Goal: Task Accomplishment & Management: Use online tool/utility

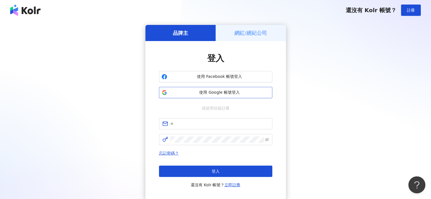
click at [214, 93] on span "使用 Google 帳號登入" at bounding box center [220, 93] width 100 height 6
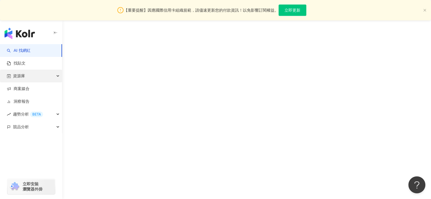
click at [16, 69] on ul "AI 找網紅 找貼文 資源庫 商案媒合 洞察報告 趨勢分析 BETA 競品分析" at bounding box center [31, 88] width 62 height 89
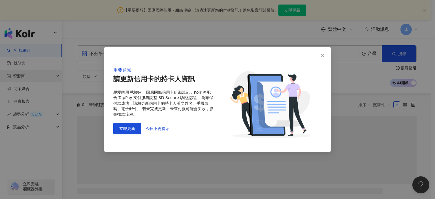
click at [18, 87] on div "重要通知 請更新信用卡的持卡人資訊 親愛的用戶您好， 因應國際信用卡組織規範，Kolr 將配合 TapPay 支付服務調整 3D Secure 驗證流程。 為…" at bounding box center [217, 99] width 435 height 199
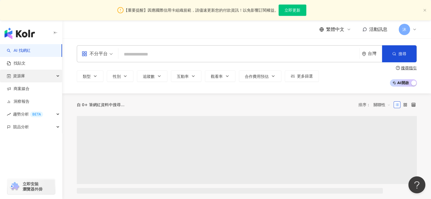
click at [18, 87] on link "商案媒合" at bounding box center [18, 89] width 23 height 6
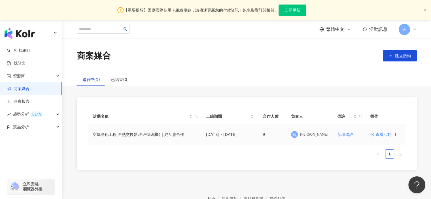
click at [388, 135] on span "查看活動" at bounding box center [380, 135] width 21 height 4
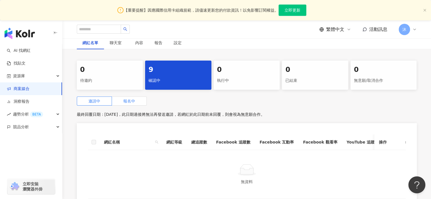
click at [138, 102] on label "報名中" at bounding box center [129, 101] width 35 height 9
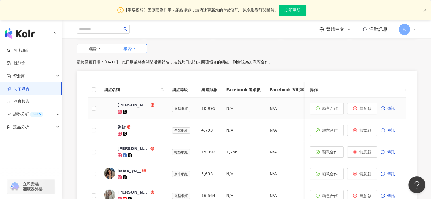
scroll to position [227, 0]
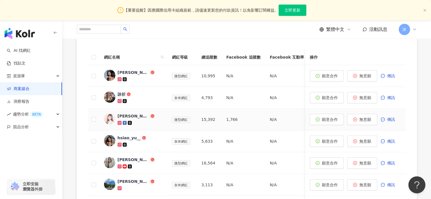
click at [122, 114] on div "[PERSON_NAME]" at bounding box center [134, 116] width 32 height 6
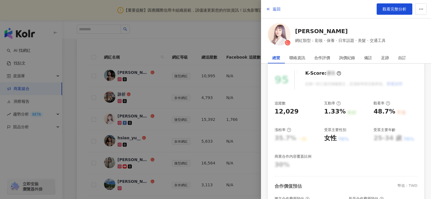
scroll to position [142, 0]
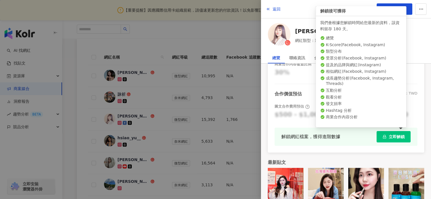
click at [389, 136] on span "立即解鎖" at bounding box center [397, 137] width 16 height 5
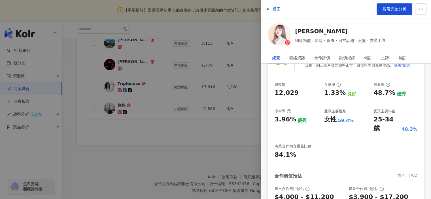
scroll to position [0, 0]
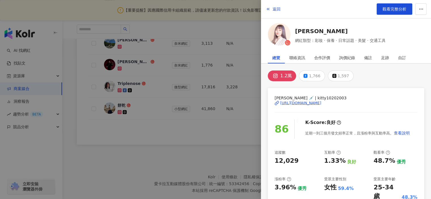
click at [319, 103] on div "[URL][DOMAIN_NAME]" at bounding box center [300, 103] width 41 height 5
click at [181, 134] on div at bounding box center [215, 99] width 431 height 199
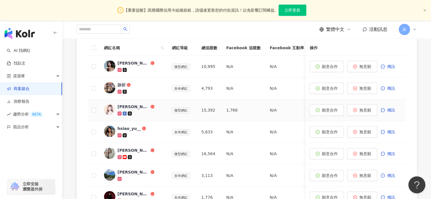
scroll to position [227, 0]
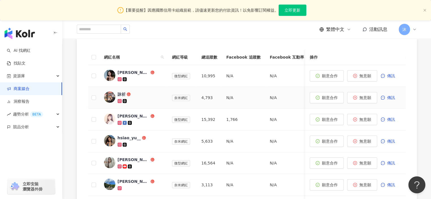
click at [117, 94] on link "詠祈" at bounding box center [133, 98] width 59 height 12
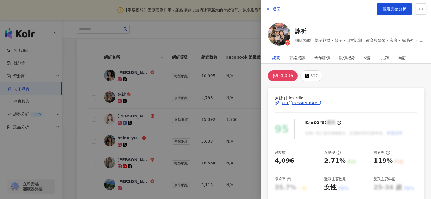
click at [321, 103] on div "[URL][DOMAIN_NAME]" at bounding box center [300, 103] width 41 height 5
click at [153, 102] on div at bounding box center [215, 99] width 431 height 199
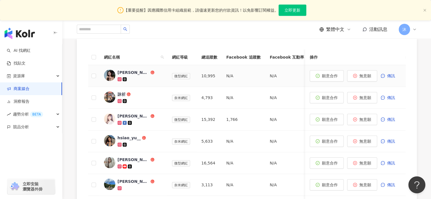
click at [133, 71] on div "[PERSON_NAME]" at bounding box center [134, 73] width 32 height 6
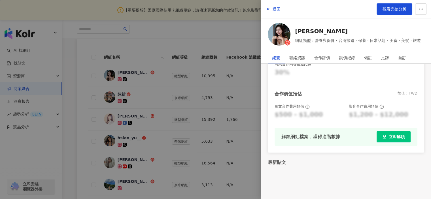
scroll to position [0, 0]
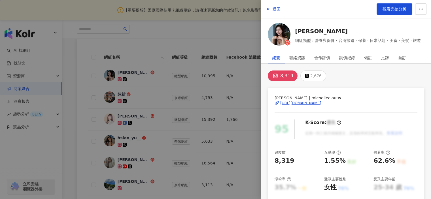
click at [319, 102] on div "[URL][DOMAIN_NAME]" at bounding box center [300, 103] width 41 height 5
